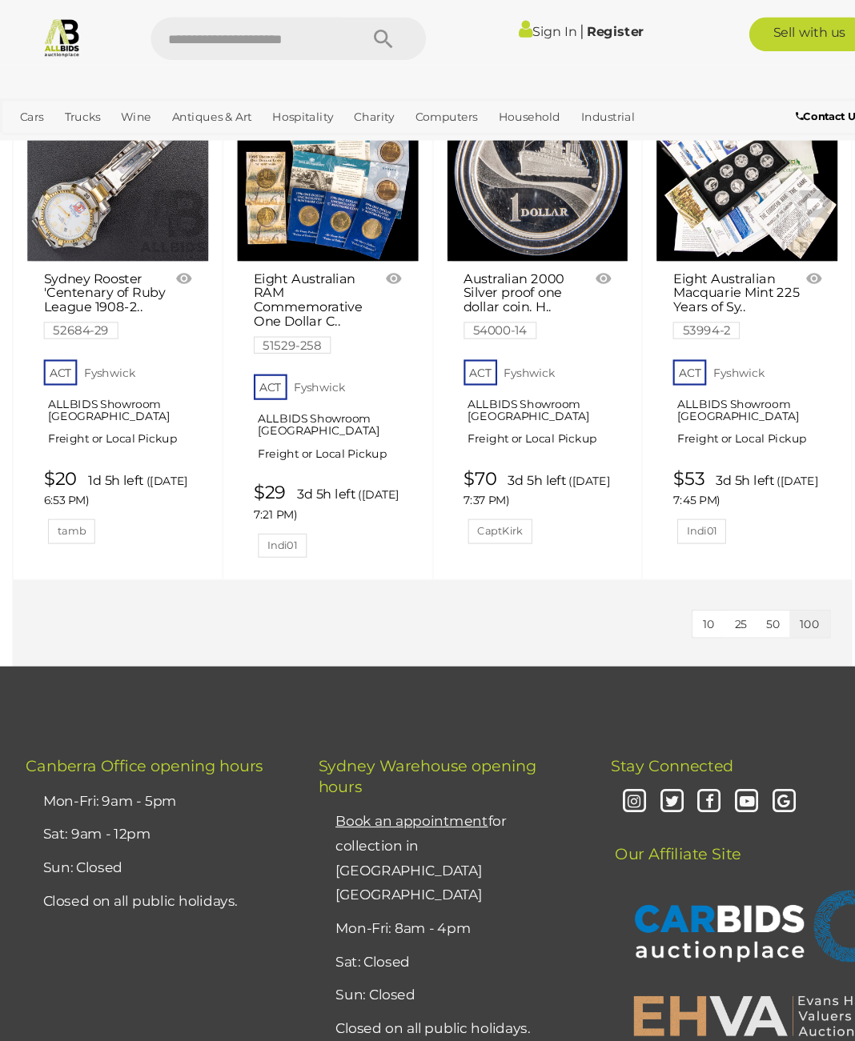
scroll to position [189, 0]
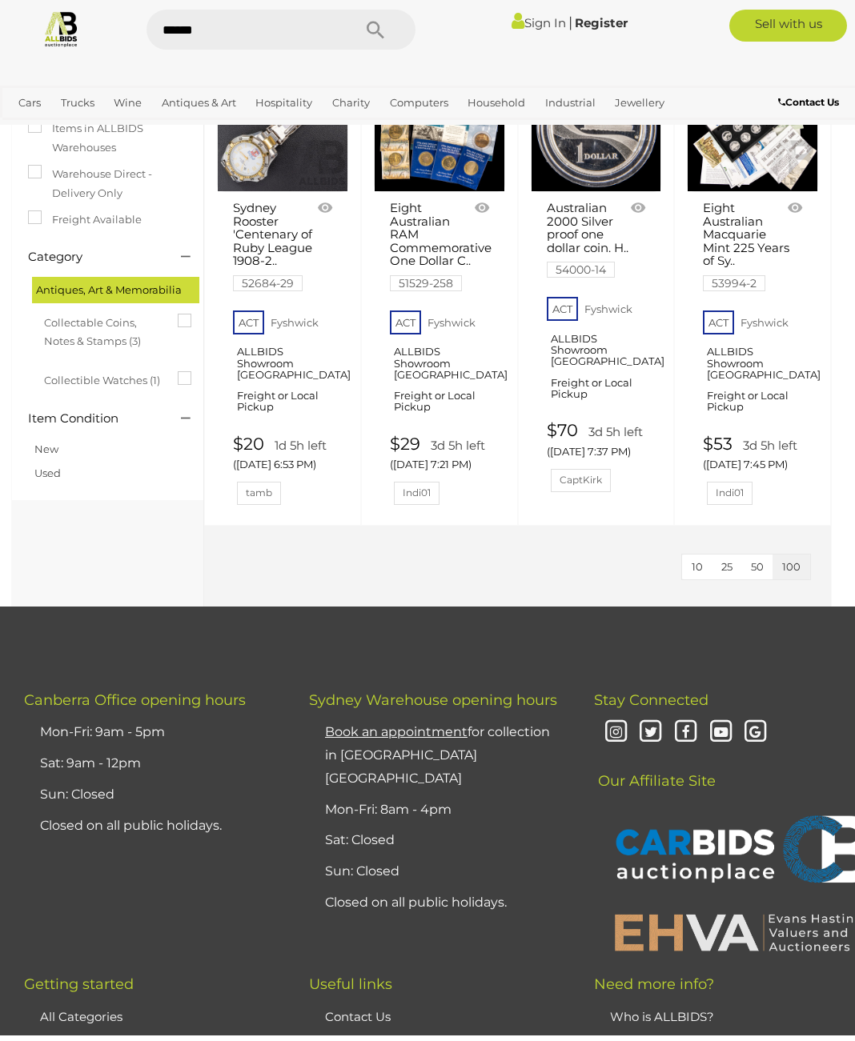
type input "******"
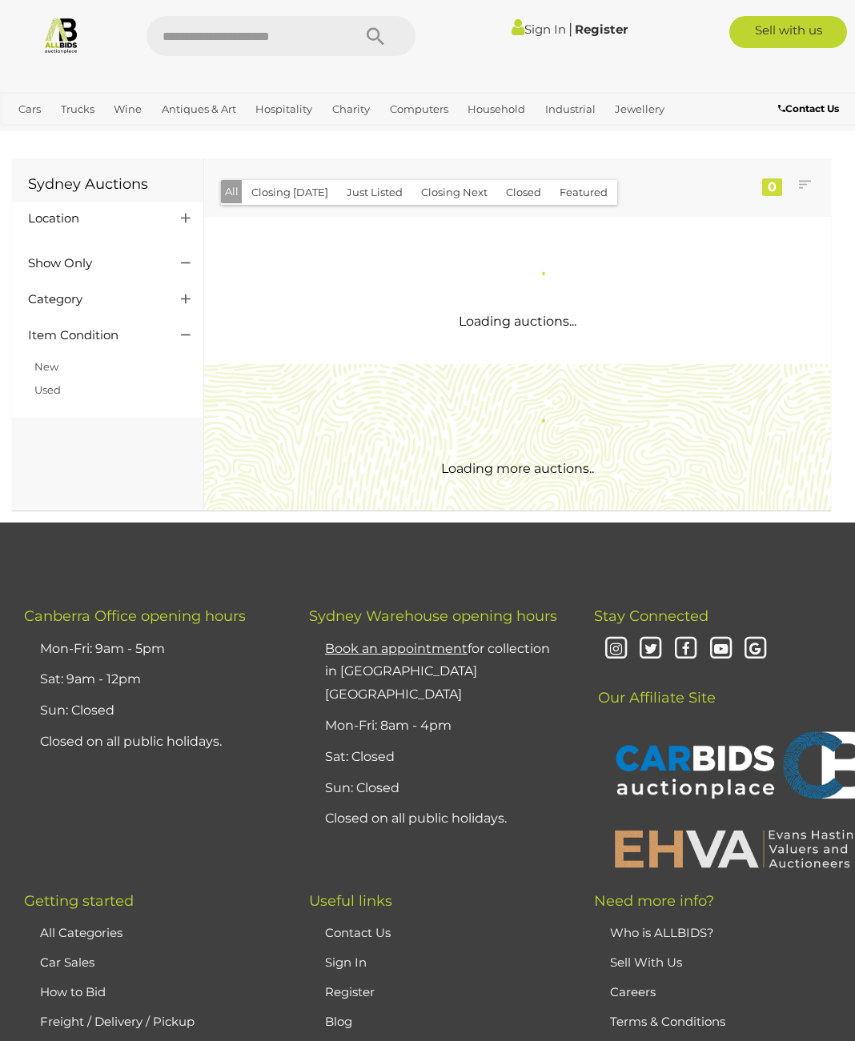
scroll to position [4, 0]
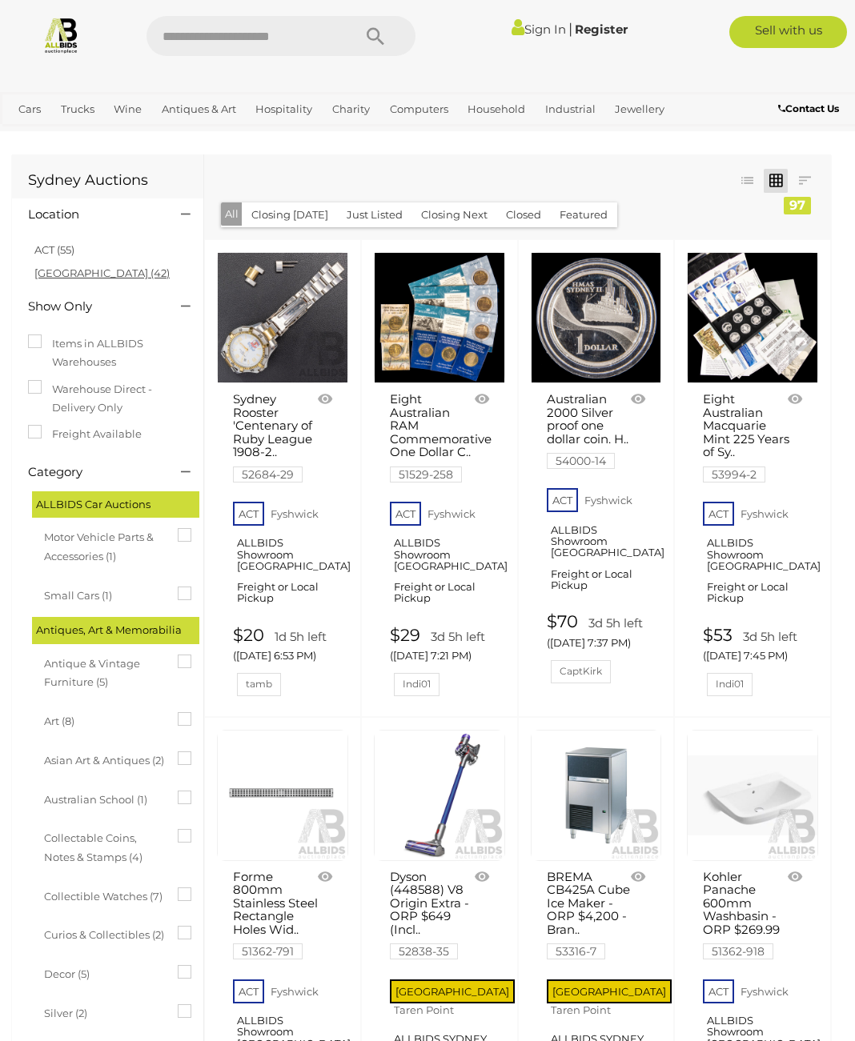
click at [76, 268] on link "[GEOGRAPHIC_DATA] (42)" at bounding box center [101, 273] width 135 height 13
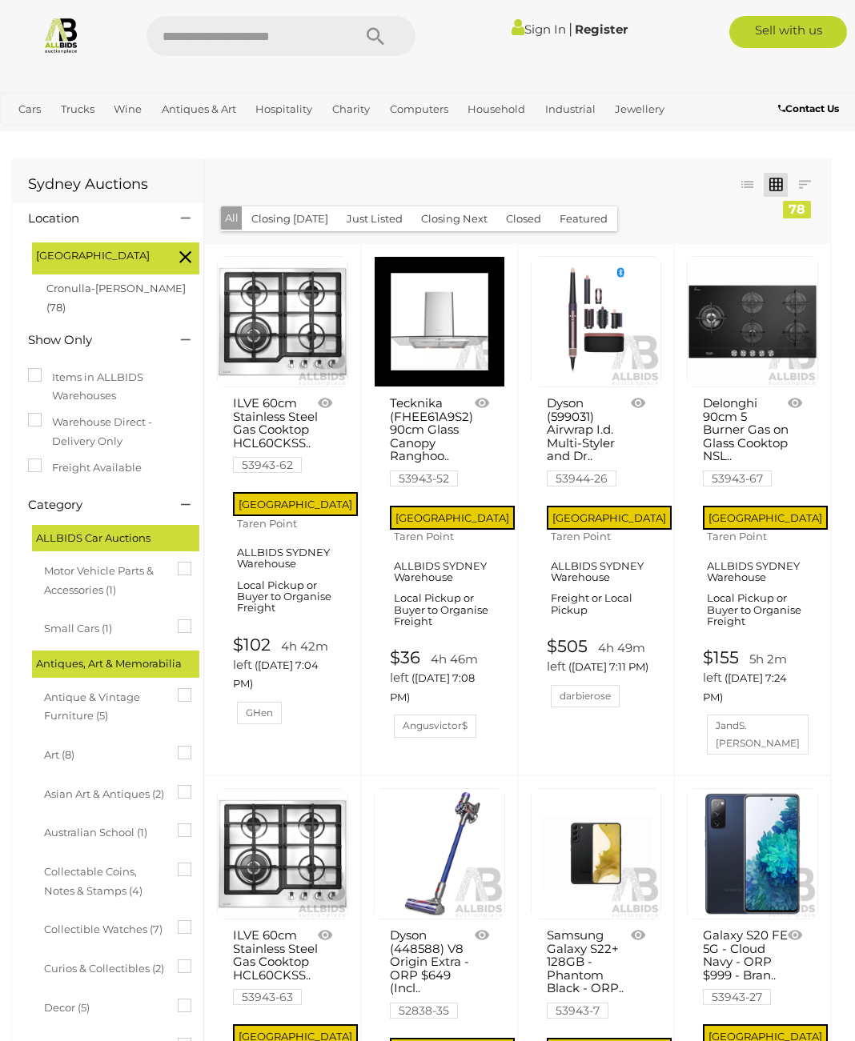
click at [761, 421] on link "Delonghi 90cm 5 Burner Gas on Glass Cooktop NSL.. 53943-67" at bounding box center [746, 441] width 86 height 88
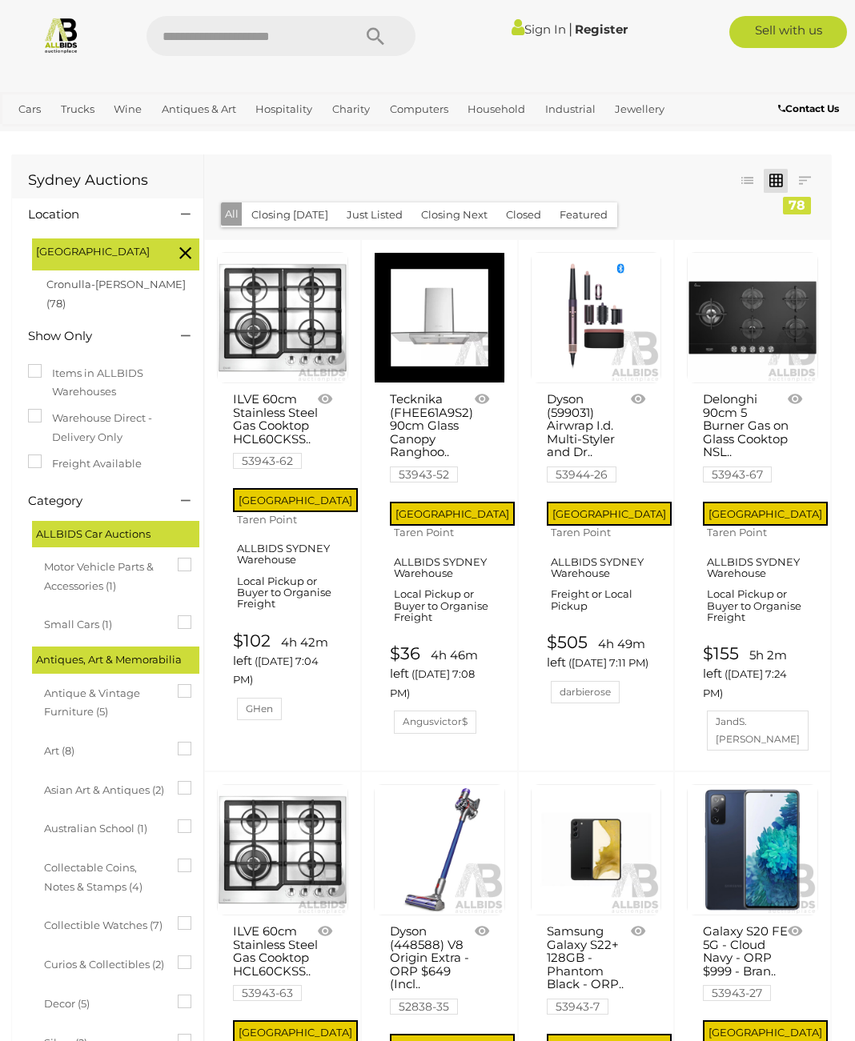
click at [748, 408] on link "Delonghi 90cm 5 Burner Gas on Glass Cooktop NSL.. 53943-67" at bounding box center [746, 437] width 86 height 88
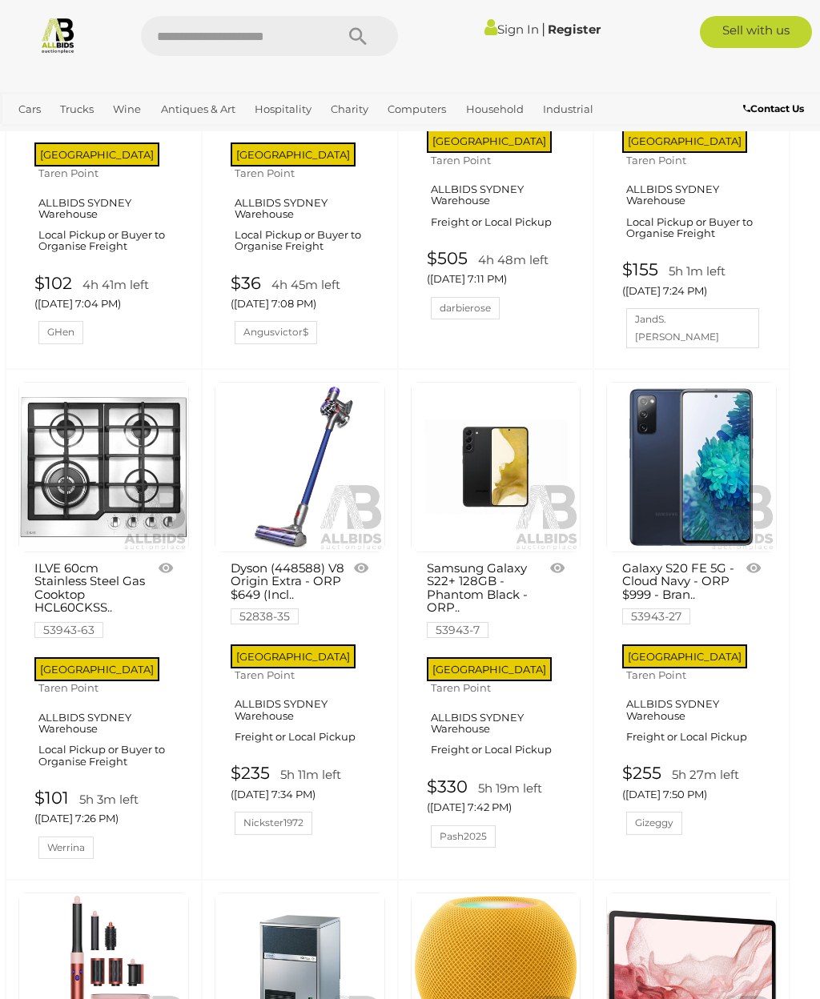
scroll to position [0, 6]
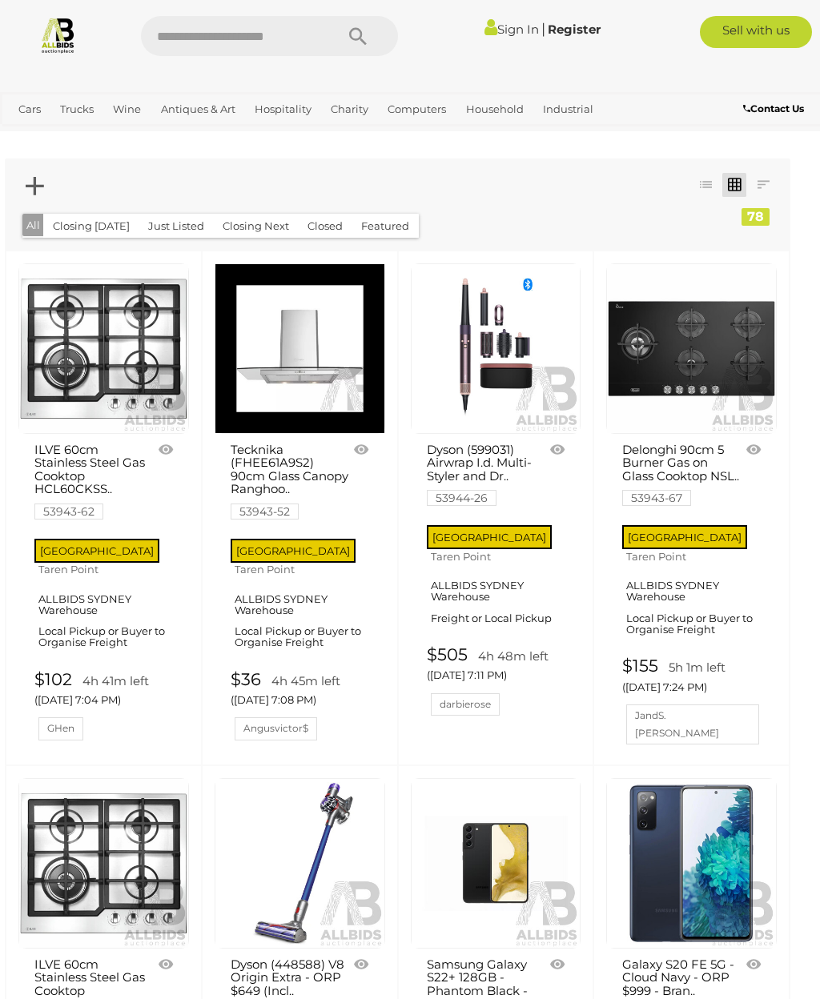
click at [716, 455] on link "Delonghi 90cm 5 Burner Gas on Glass Cooktop NSL.. 53943-67" at bounding box center [681, 474] width 119 height 62
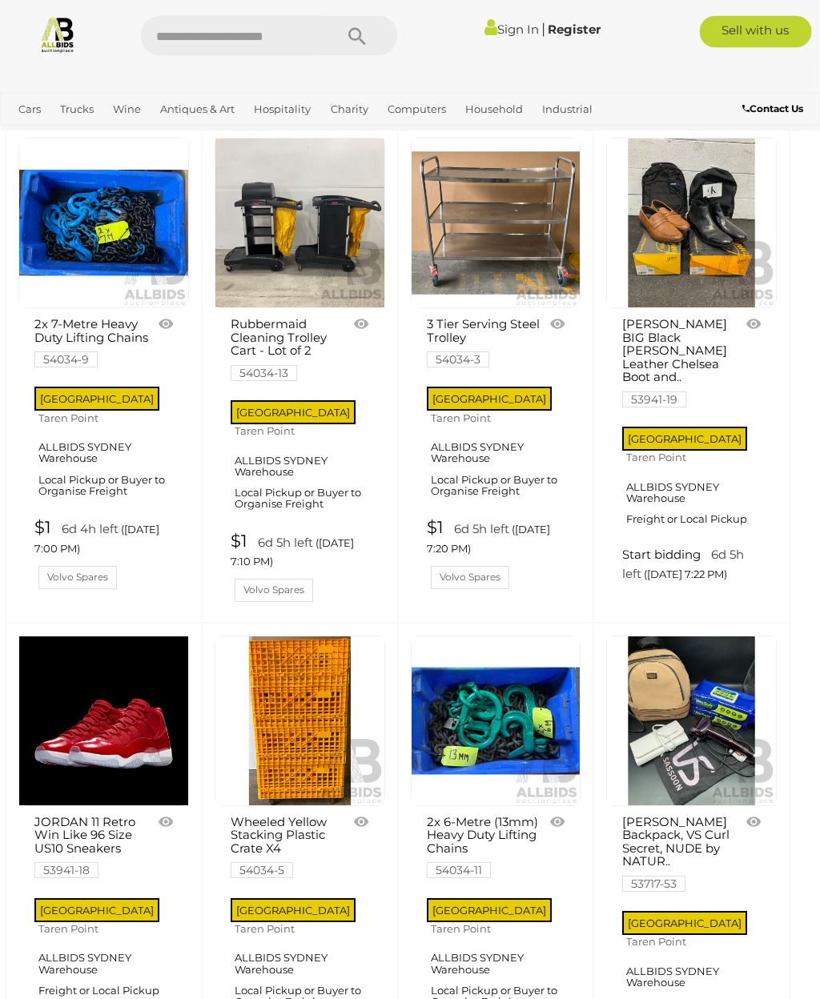
scroll to position [8139, 6]
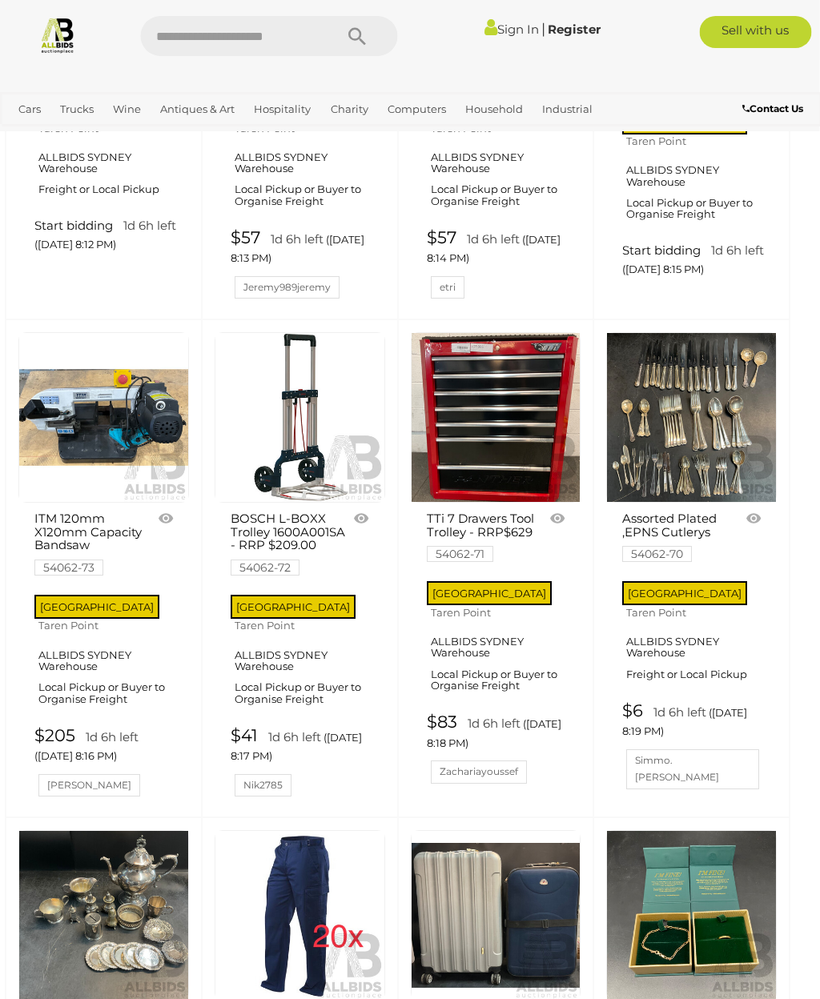
scroll to position [6442, 6]
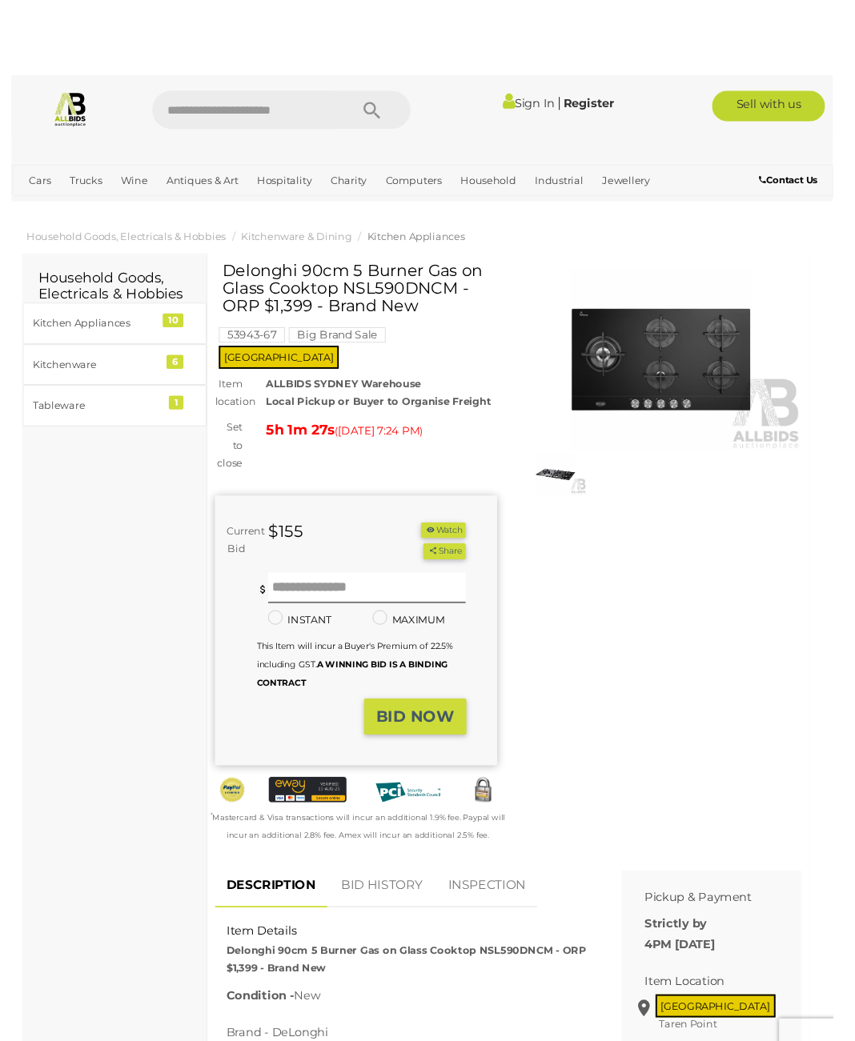
scroll to position [0, 23]
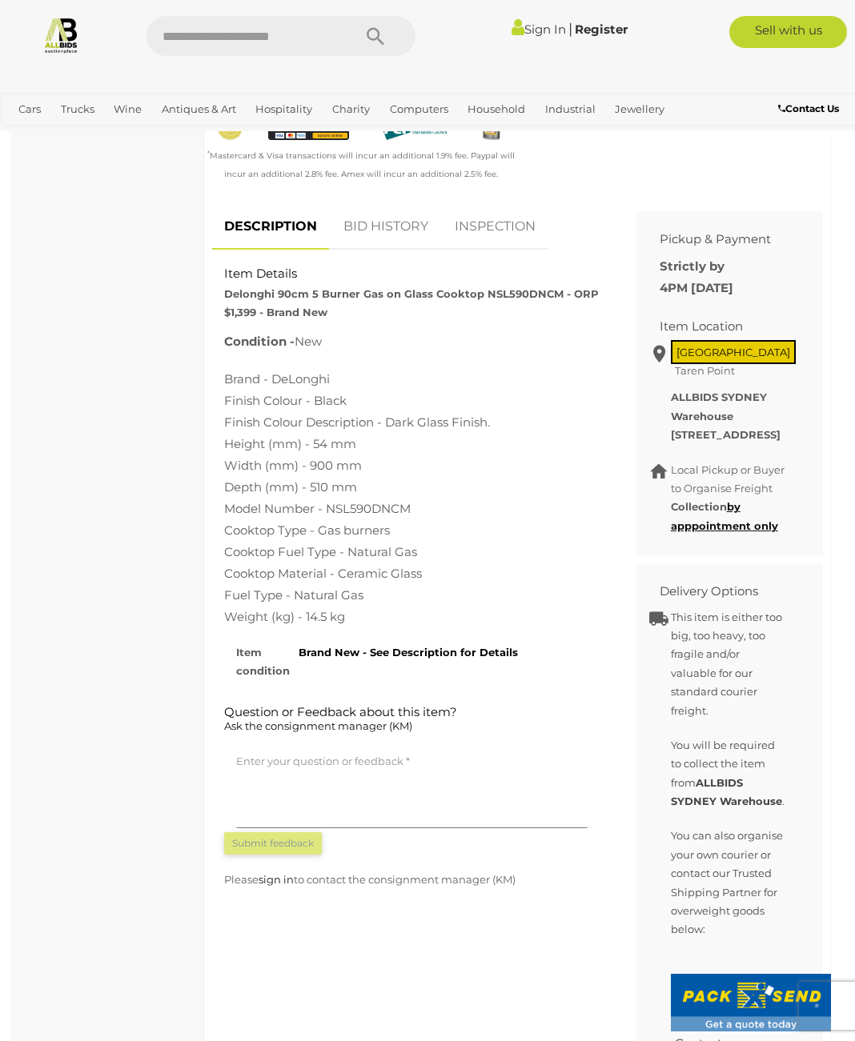
scroll to position [623, 0]
